Goal: Task Accomplishment & Management: Complete application form

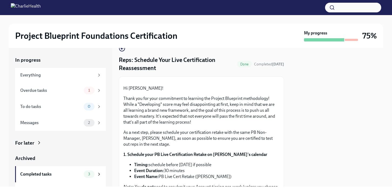
scroll to position [38, 0]
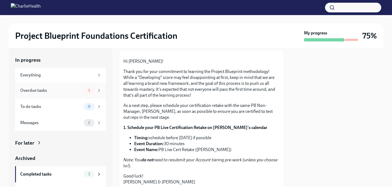
click at [72, 91] on div "Overdue tasks" at bounding box center [50, 91] width 61 height 6
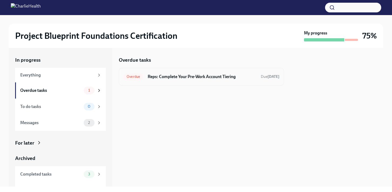
click at [202, 84] on div "Overdue Reps: Complete Your Pre-Work Account Tiering Due [DATE]" at bounding box center [201, 77] width 165 height 18
click at [202, 79] on h6 "Reps: Complete Your Pre-Work Account Tiering" at bounding box center [202, 77] width 109 height 6
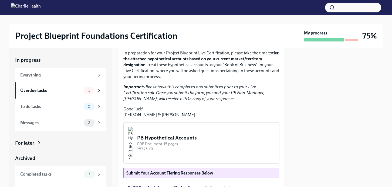
scroll to position [149, 0]
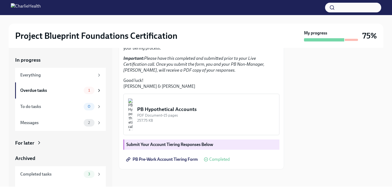
click at [215, 161] on span "Completed" at bounding box center [219, 160] width 21 height 4
click at [152, 159] on span "PB Pre-Work Account Tiering Form" at bounding box center [162, 159] width 71 height 5
click at [57, 93] on div "Overdue tasks" at bounding box center [50, 91] width 61 height 6
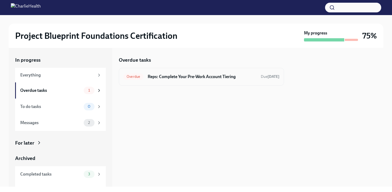
click at [201, 76] on h6 "Reps: Complete Your Pre-Work Account Tiering" at bounding box center [202, 77] width 109 height 6
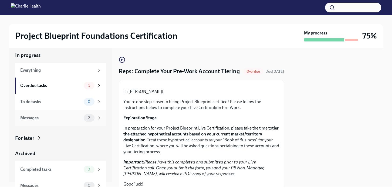
scroll to position [12, 0]
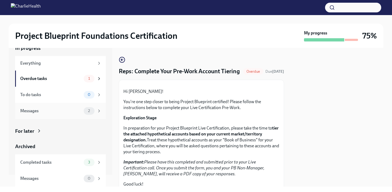
click at [50, 114] on div "Messages 2" at bounding box center [60, 111] width 81 height 8
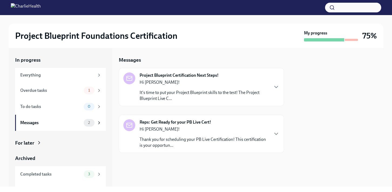
click at [202, 95] on p "It's time to put your Project Blueprint skills to the test! The Project Bluepri…" at bounding box center [204, 96] width 129 height 12
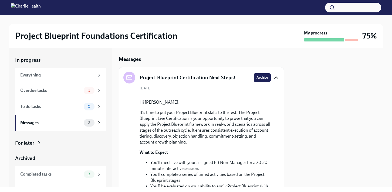
scroll to position [1, 0]
click at [273, 76] on icon "button" at bounding box center [276, 77] width 6 height 6
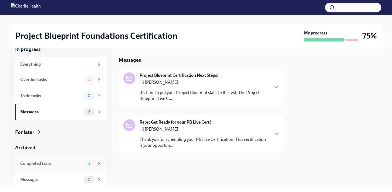
scroll to position [12, 0]
